Goal: Information Seeking & Learning: Learn about a topic

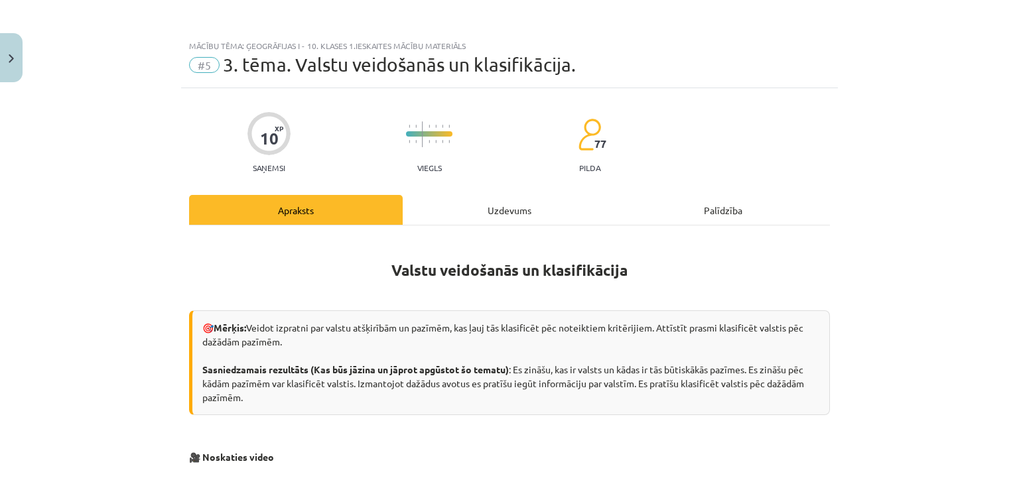
scroll to position [360, 0]
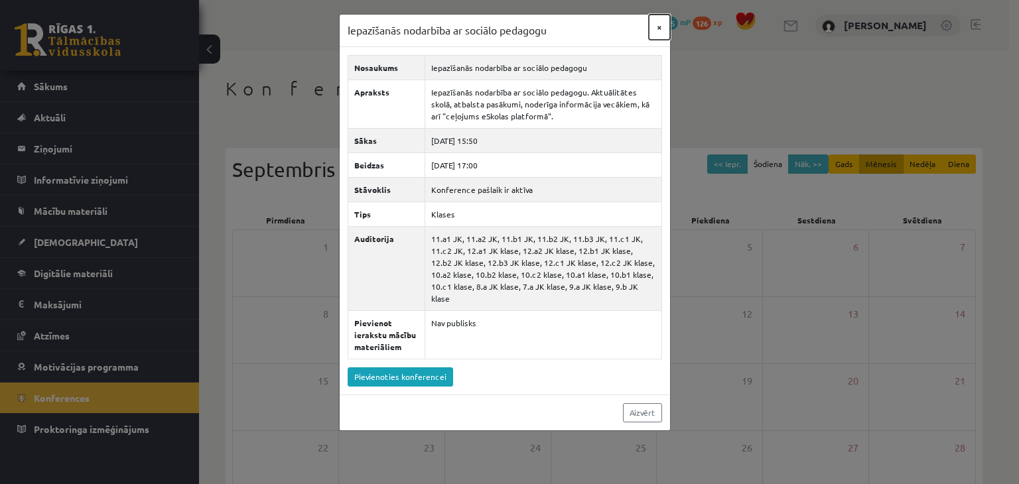
click at [656, 28] on button "×" at bounding box center [659, 27] width 21 height 25
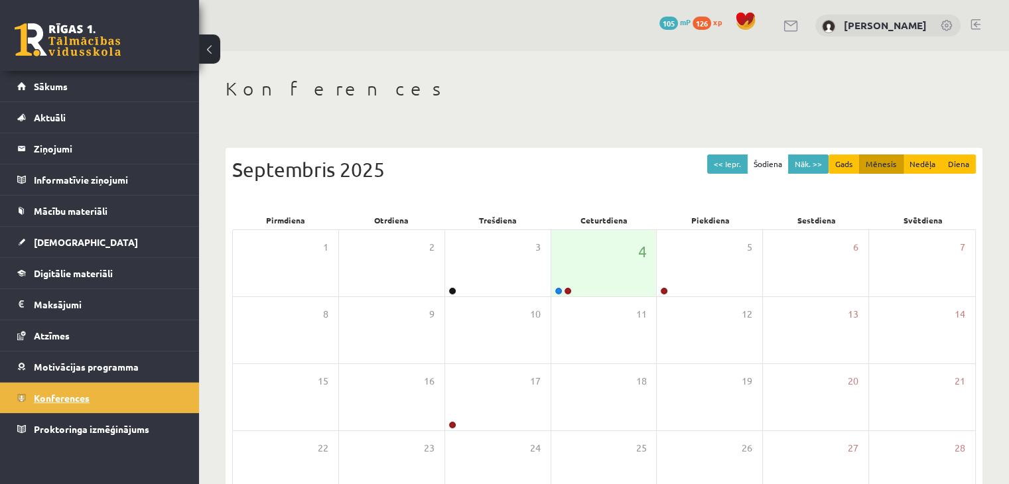
click at [62, 384] on link "Konferences" at bounding box center [99, 398] width 165 height 31
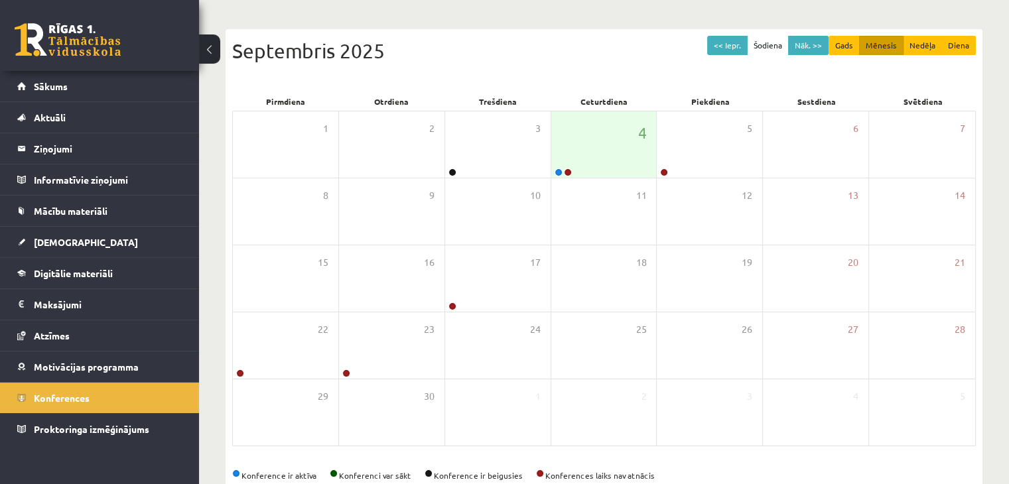
scroll to position [149, 0]
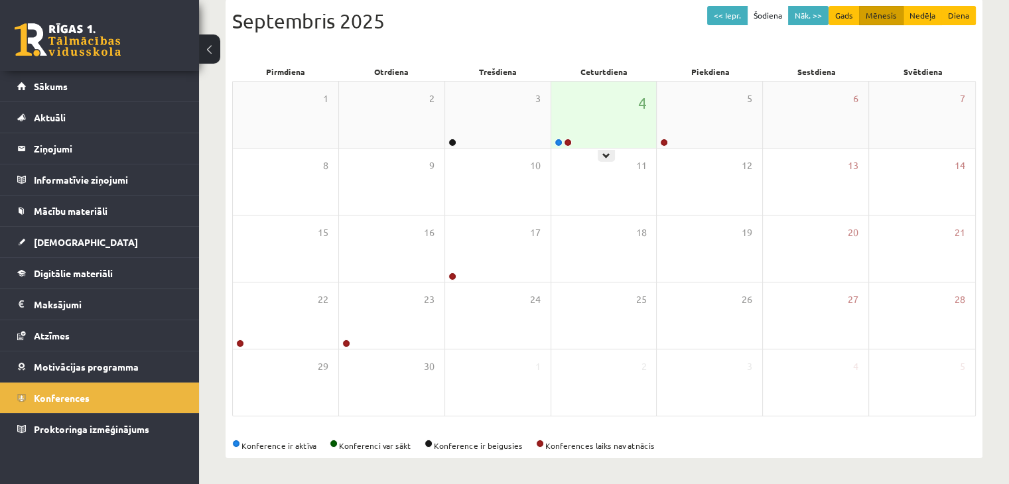
click at [599, 125] on div "4" at bounding box center [603, 115] width 105 height 66
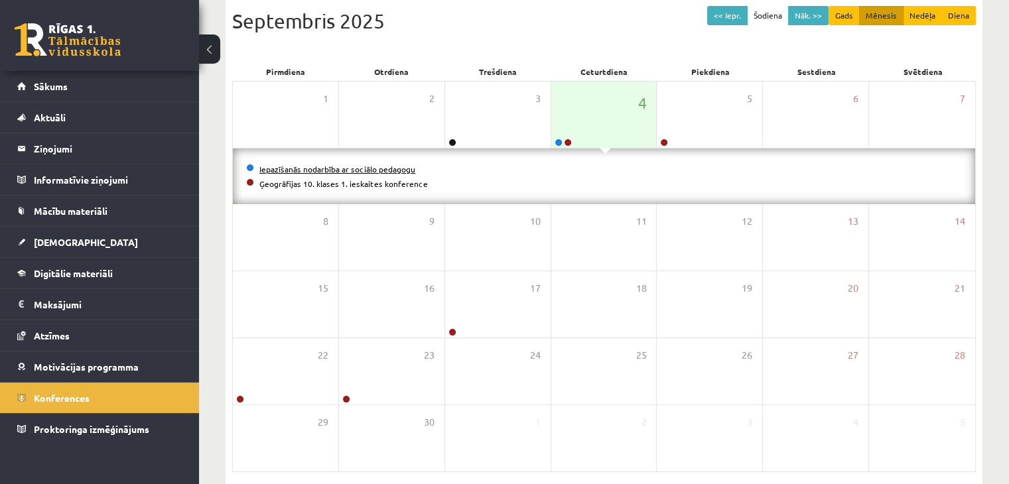
click at [367, 168] on link "Iepazīšanās nodarbība ar sociālo pedagogu" at bounding box center [337, 169] width 156 height 11
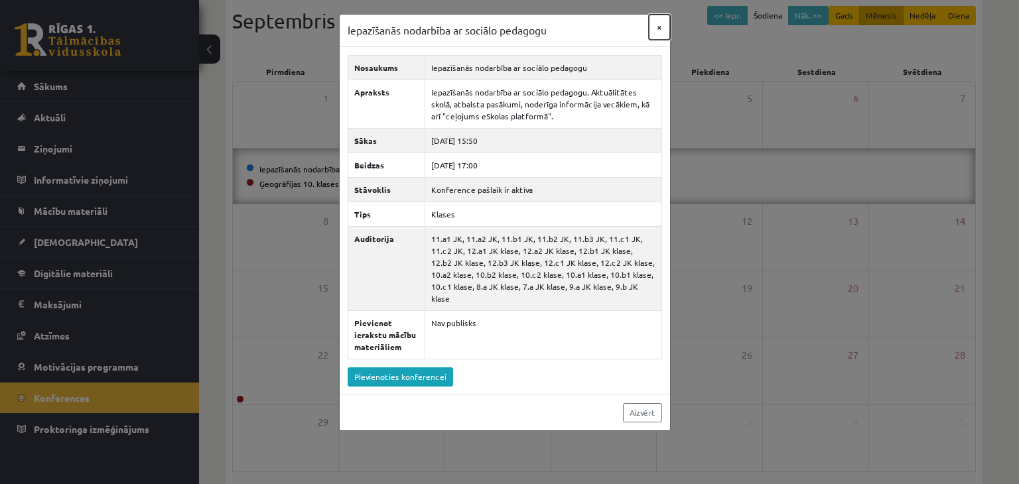
click at [658, 25] on button "×" at bounding box center [659, 27] width 21 height 25
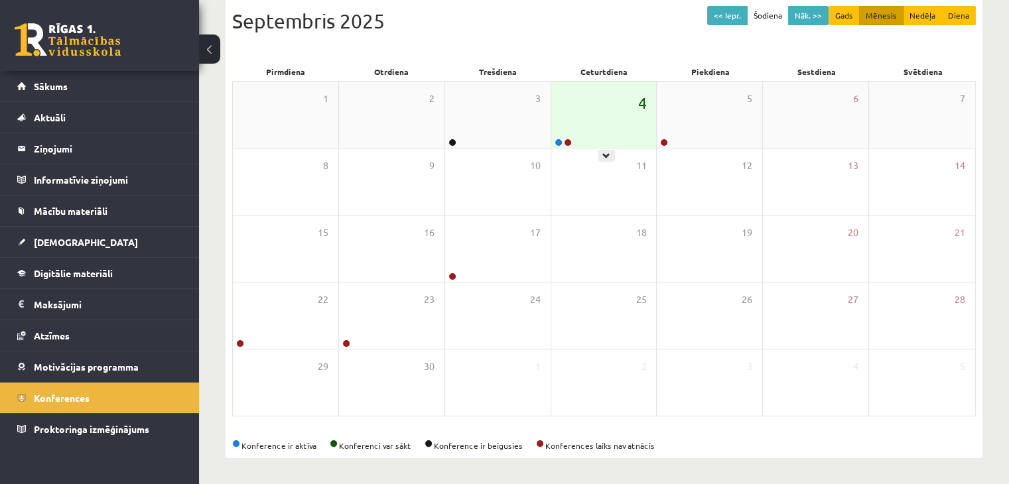
click at [639, 101] on span "4" at bounding box center [641, 103] width 9 height 23
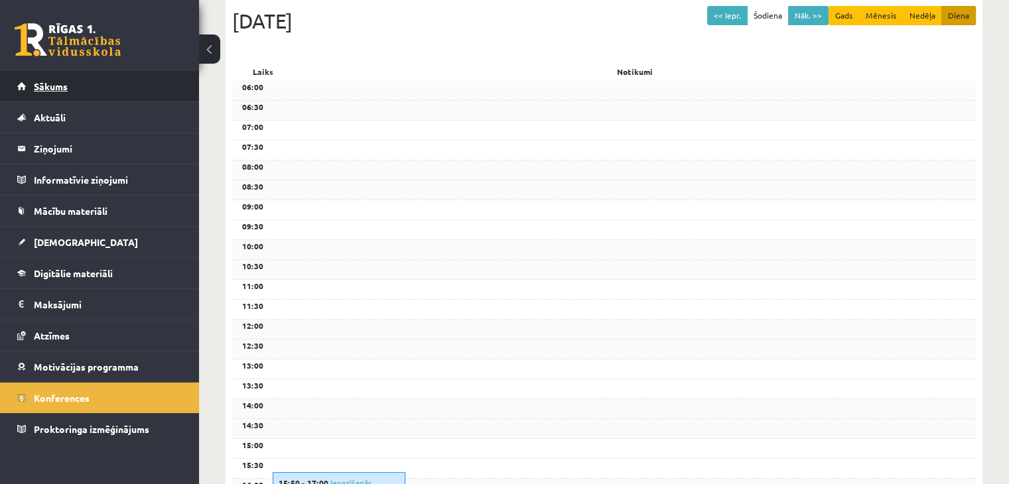
click at [84, 93] on link "Sākums" at bounding box center [99, 86] width 165 height 31
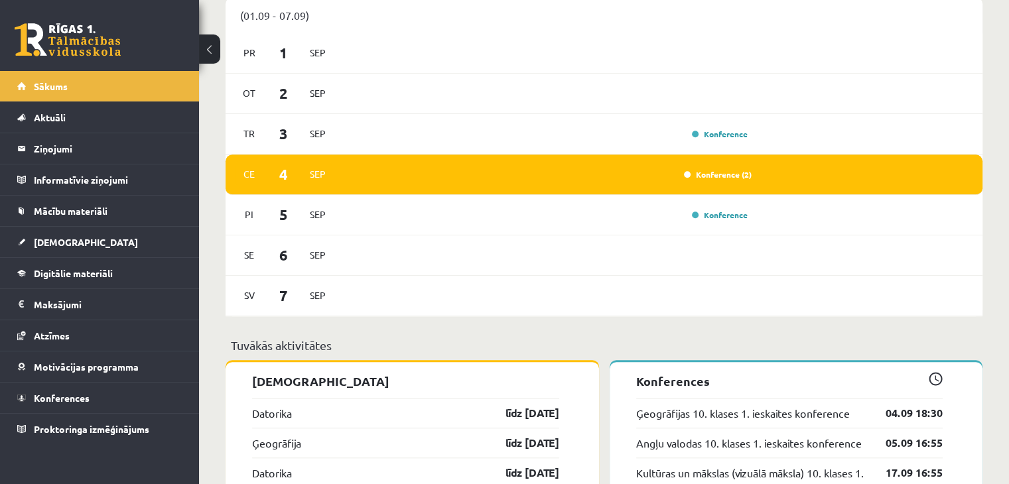
scroll to position [1127, 0]
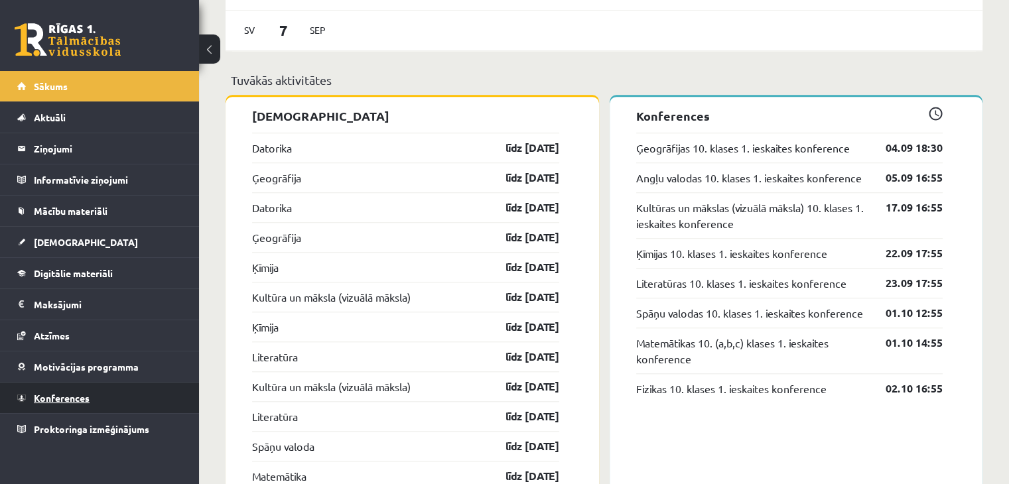
click at [74, 399] on span "Konferences" at bounding box center [62, 398] width 56 height 12
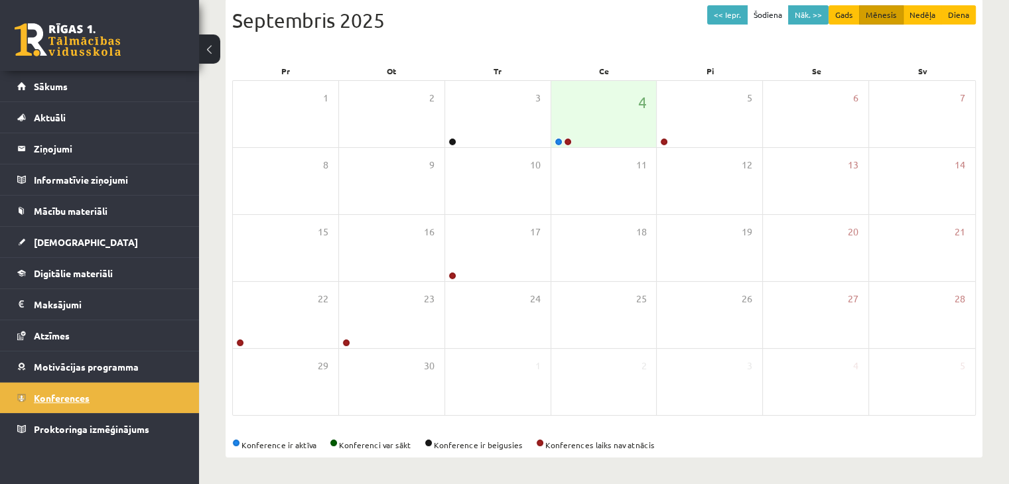
scroll to position [149, 0]
click at [611, 115] on div "4" at bounding box center [603, 115] width 105 height 66
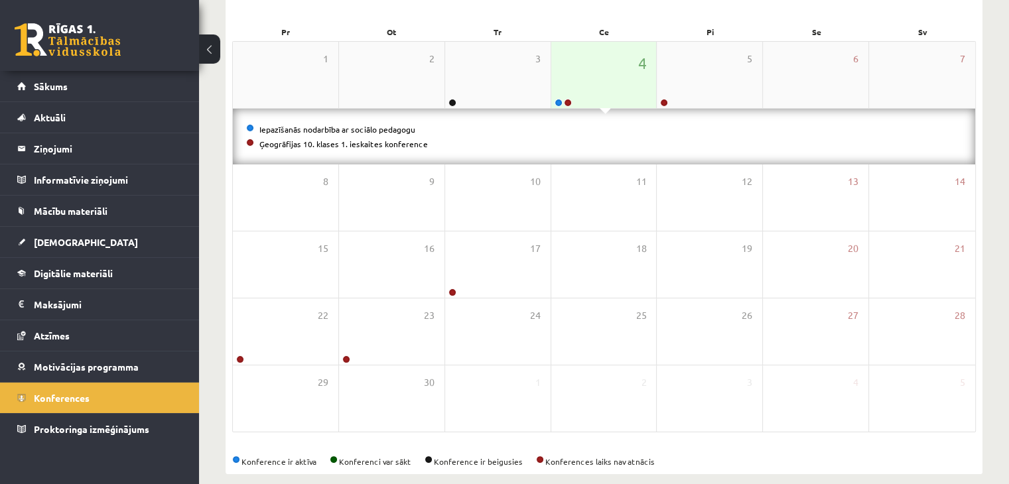
scroll to position [204, 0]
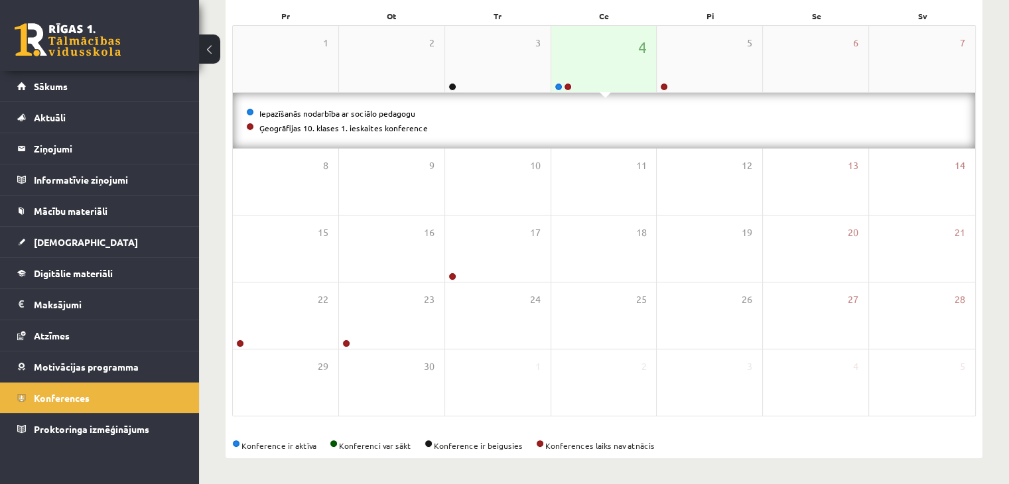
click at [615, 39] on div "4" at bounding box center [603, 59] width 105 height 66
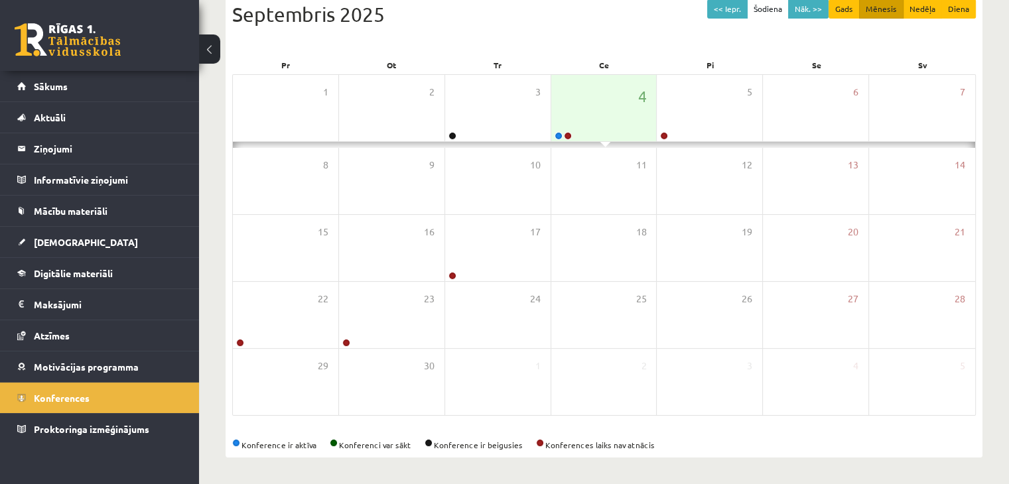
scroll to position [149, 0]
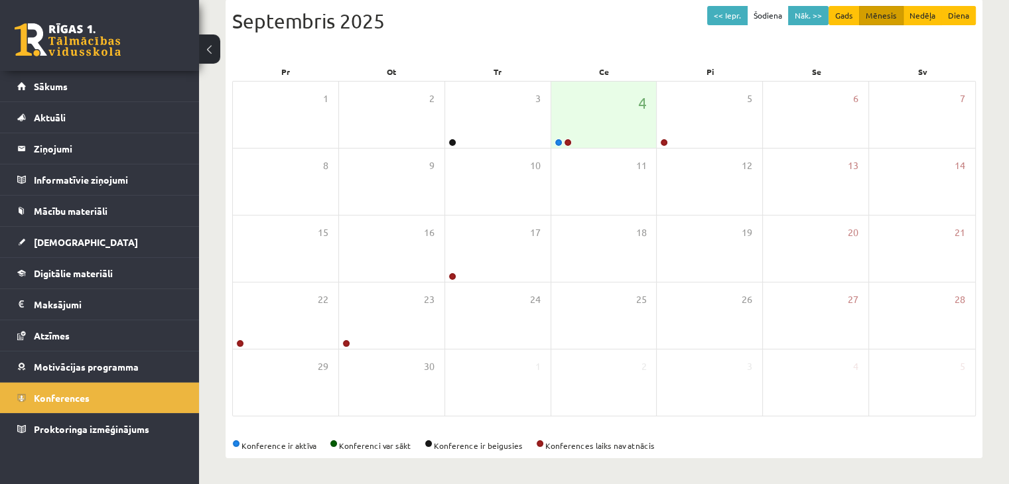
click at [100, 25] on link at bounding box center [68, 39] width 106 height 33
